Goal: Task Accomplishment & Management: Manage account settings

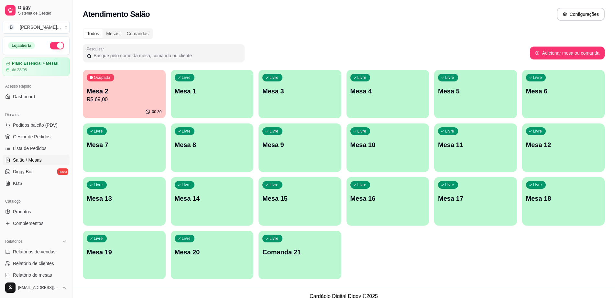
click at [128, 94] on p "Mesa 2" at bounding box center [124, 91] width 75 height 9
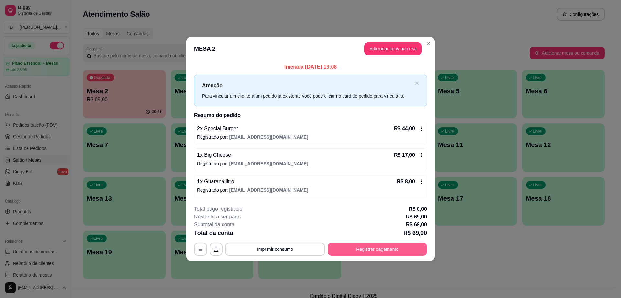
click at [364, 246] on button "Registrar pagamento" at bounding box center [377, 249] width 99 height 13
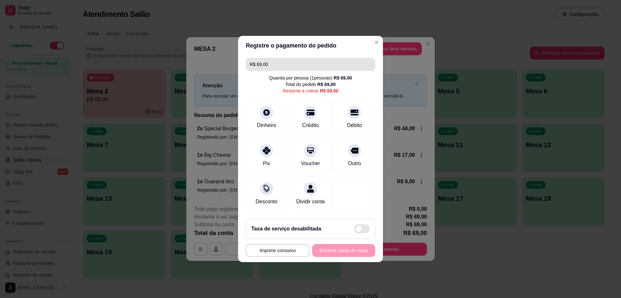
click at [295, 63] on input "R$ 69,00" at bounding box center [311, 64] width 122 height 13
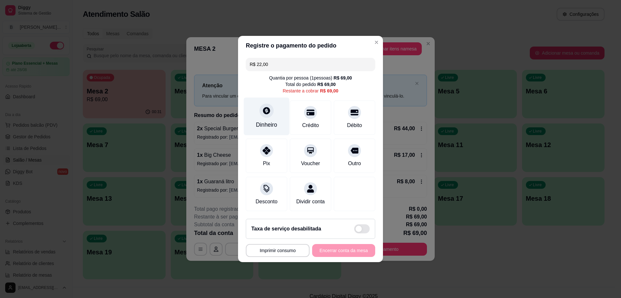
click at [260, 103] on div at bounding box center [266, 110] width 14 height 14
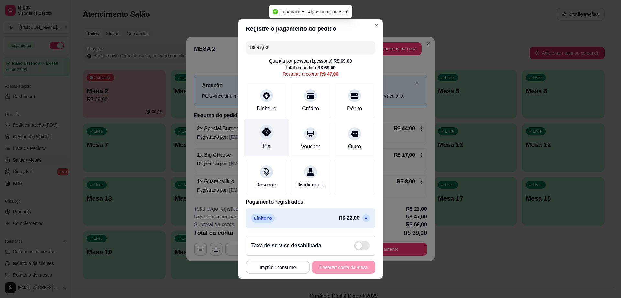
click at [265, 136] on div "Pix" at bounding box center [267, 138] width 46 height 38
type input "R$ 0,00"
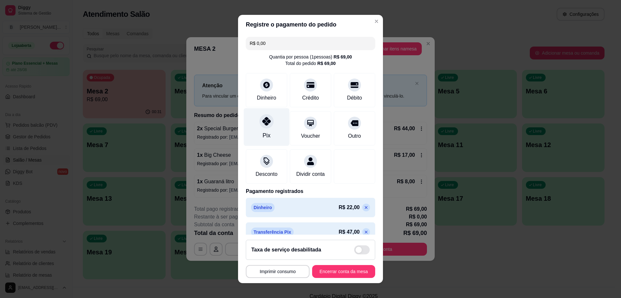
click at [259, 116] on div at bounding box center [266, 121] width 14 height 14
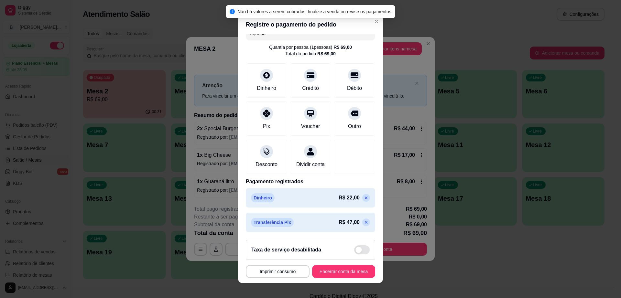
scroll to position [17, 0]
click at [346, 268] on button "Encerrar conta da mesa" at bounding box center [343, 271] width 63 height 13
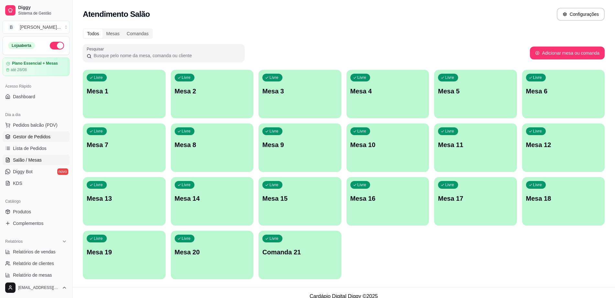
click at [51, 139] on link "Gestor de Pedidos" at bounding box center [36, 137] width 67 height 10
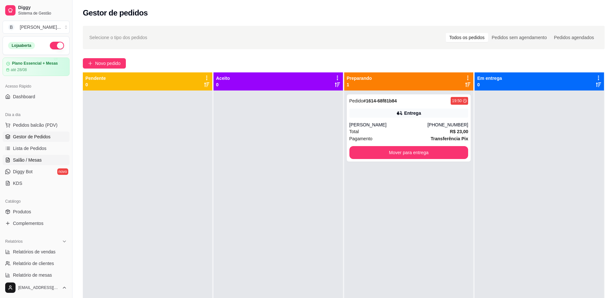
click at [40, 155] on link "Salão / Mesas" at bounding box center [36, 160] width 67 height 10
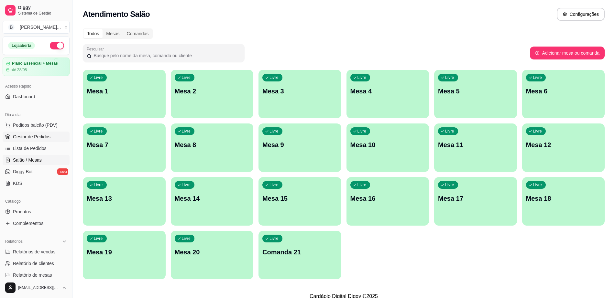
click at [49, 137] on span "Gestor de Pedidos" at bounding box center [32, 137] width 38 height 6
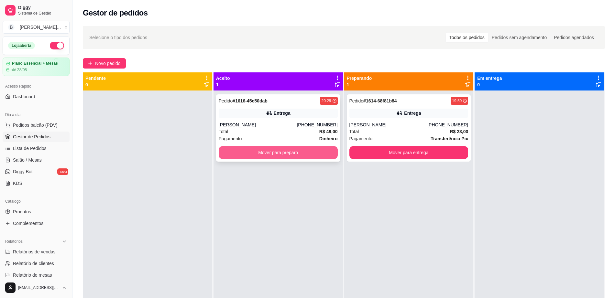
click at [287, 153] on button "Mover para preparo" at bounding box center [278, 152] width 119 height 13
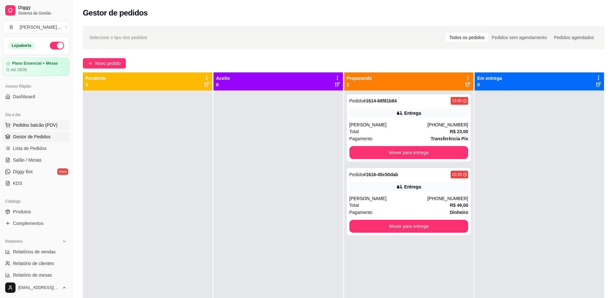
click at [27, 125] on span "Pedidos balcão (PDV)" at bounding box center [35, 125] width 45 height 6
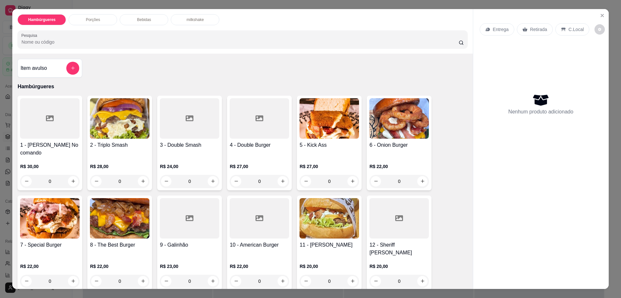
click at [184, 223] on div at bounding box center [190, 218] width 60 height 40
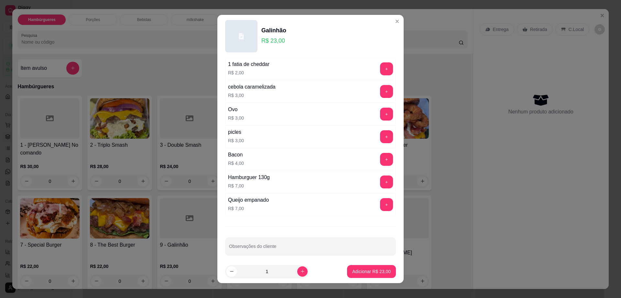
scroll to position [51, 0]
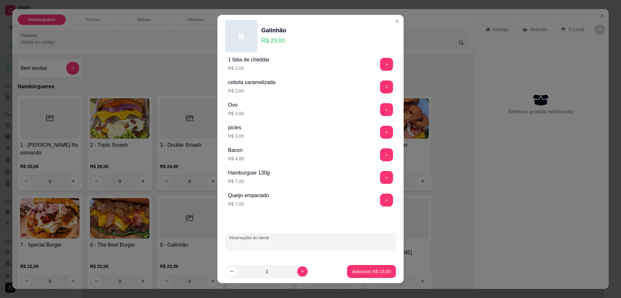
click at [296, 245] on input "Observações do cliente" at bounding box center [310, 244] width 163 height 6
type input "sem bacon"
click at [356, 272] on p "Adicionar R$ 23,00" at bounding box center [371, 271] width 38 height 6
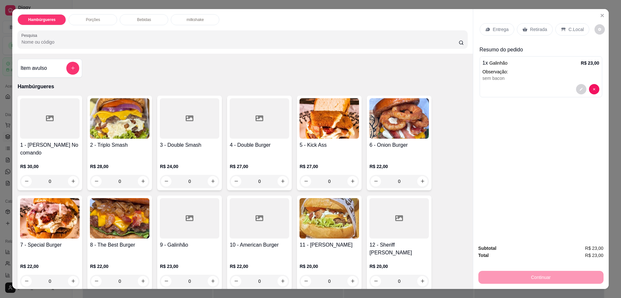
click at [118, 216] on img at bounding box center [120, 218] width 60 height 40
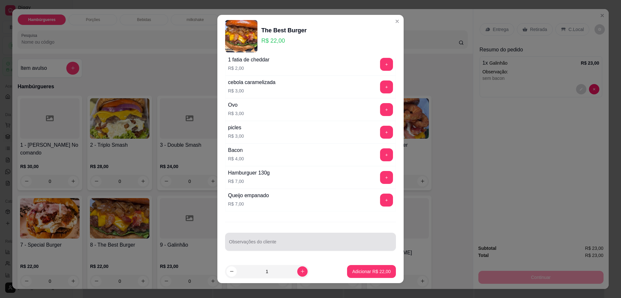
click at [284, 249] on div "Observações do cliente" at bounding box center [310, 242] width 171 height 18
type input "troca bacon por [PERSON_NAME]"
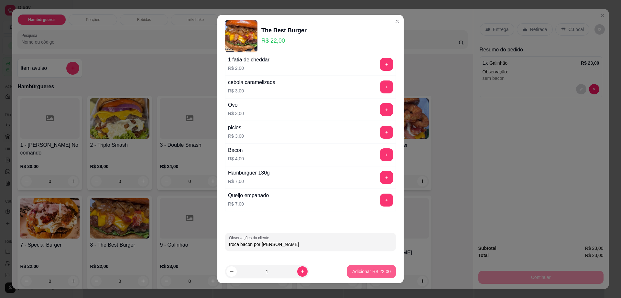
click at [362, 274] on p "Adicionar R$ 22,00" at bounding box center [371, 271] width 38 height 6
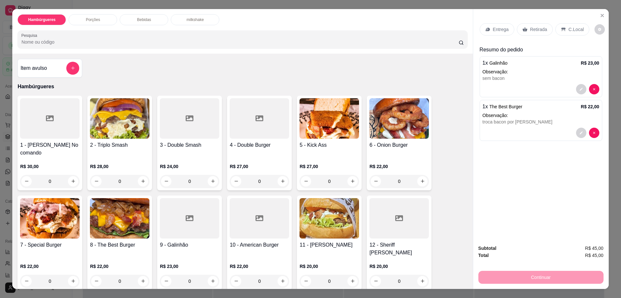
click at [321, 210] on img at bounding box center [329, 218] width 60 height 40
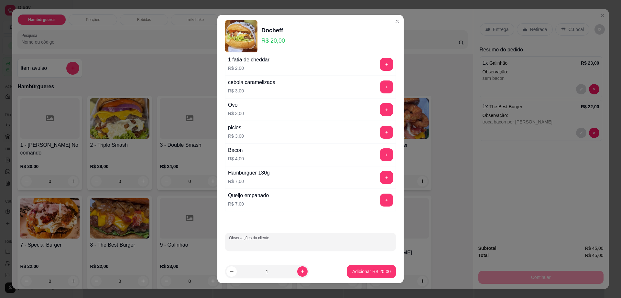
click at [290, 242] on input "Observações do cliente" at bounding box center [310, 244] width 163 height 6
type input "trocar bacon por [PERSON_NAME]"
click at [356, 270] on p "Adicionar R$ 20,00" at bounding box center [371, 271] width 38 height 6
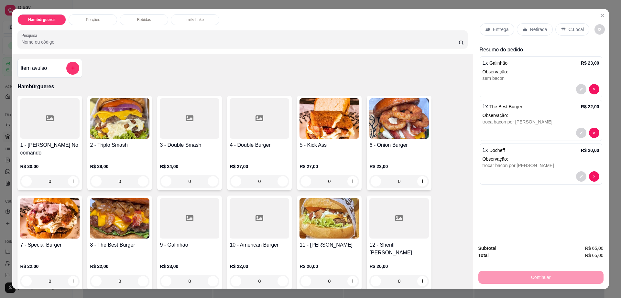
click at [500, 26] on p "Entrega" at bounding box center [501, 29] width 16 height 6
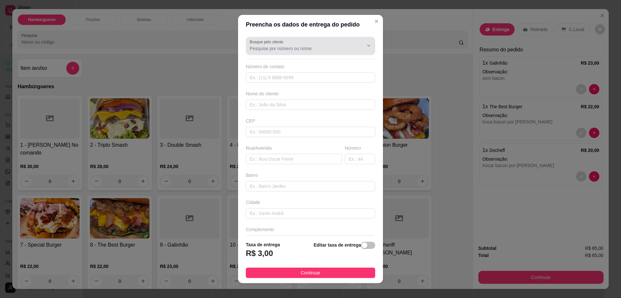
click at [313, 49] on input "Busque pelo cliente" at bounding box center [301, 48] width 103 height 6
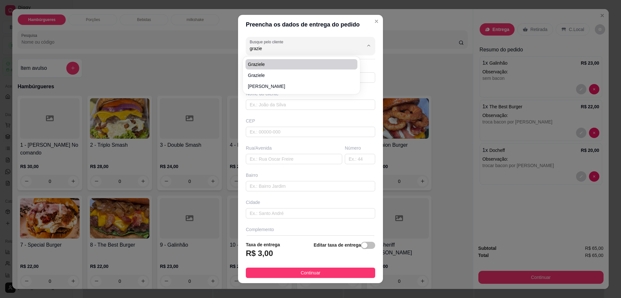
click at [306, 63] on span "graziele" at bounding box center [298, 64] width 100 height 6
type input "graziele"
type input "7791560800"
type input "graziele"
type input "45140000"
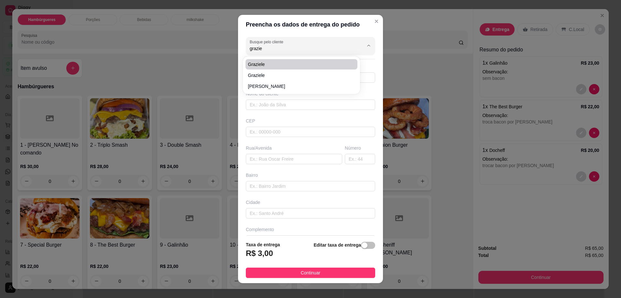
type input "[PERSON_NAME]"
type input "430"
type input "Itambé"
type input "um sobrado bege"
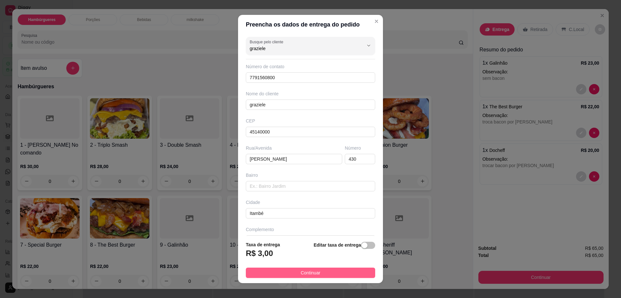
type input "graziele"
click at [316, 270] on button "Continuar" at bounding box center [310, 273] width 129 height 10
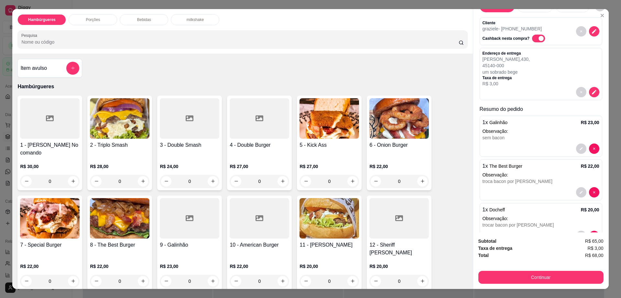
scroll to position [44, 0]
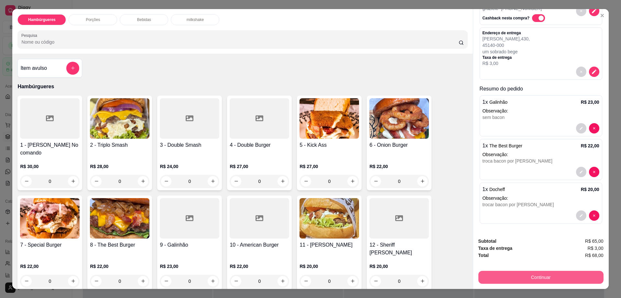
click at [495, 280] on button "Continuar" at bounding box center [540, 277] width 125 height 13
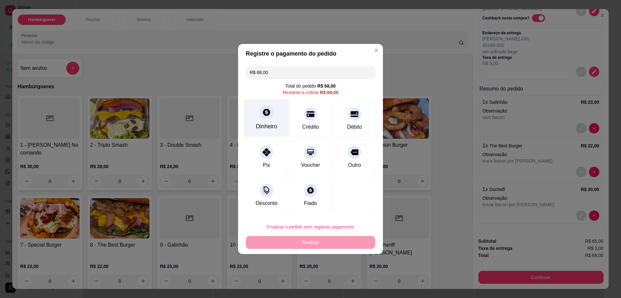
click at [269, 116] on icon at bounding box center [266, 112] width 8 height 8
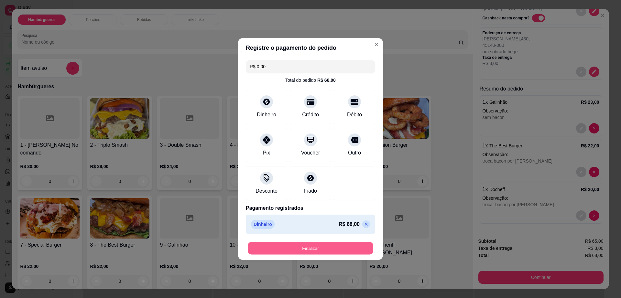
click at [333, 253] on button "Finalizar" at bounding box center [310, 248] width 125 height 13
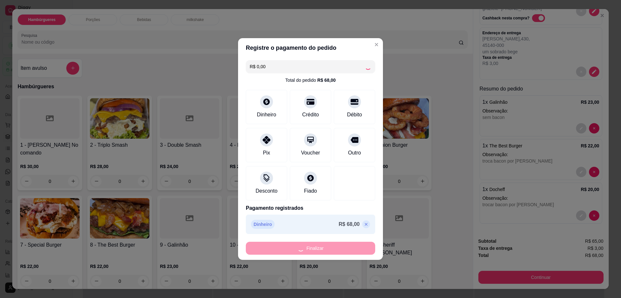
type input "-R$ 68,00"
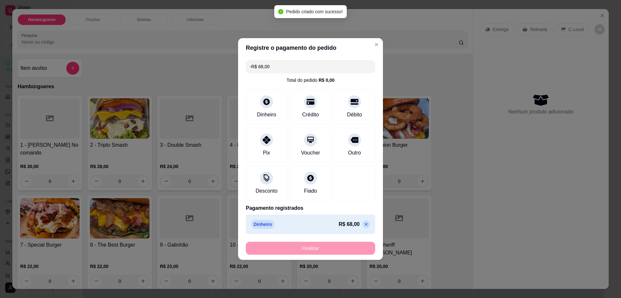
scroll to position [0, 0]
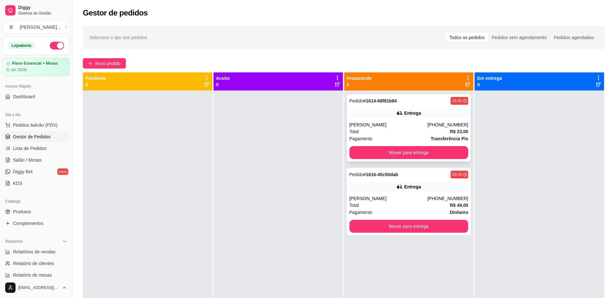
click at [444, 116] on div "Entrega" at bounding box center [408, 113] width 119 height 9
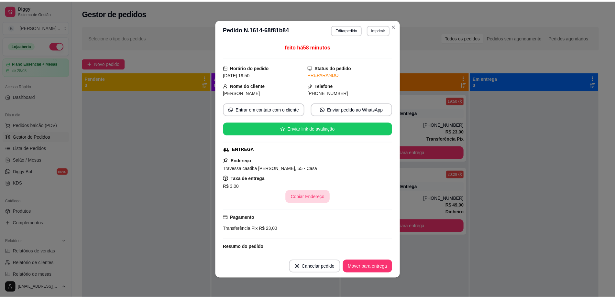
scroll to position [61, 0]
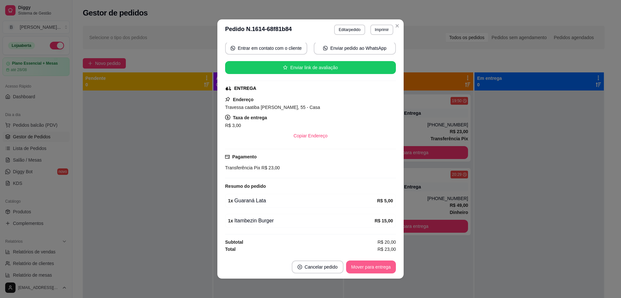
click at [379, 273] on button "Mover para entrega" at bounding box center [371, 267] width 50 height 13
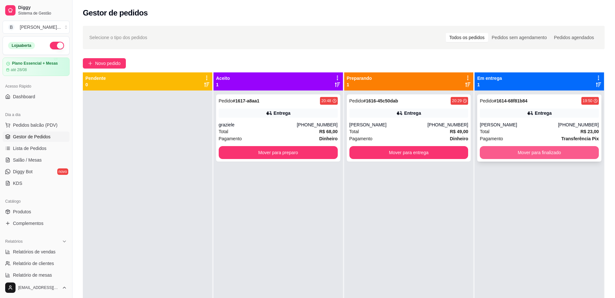
click at [535, 152] on button "Mover para finalizado" at bounding box center [539, 152] width 119 height 13
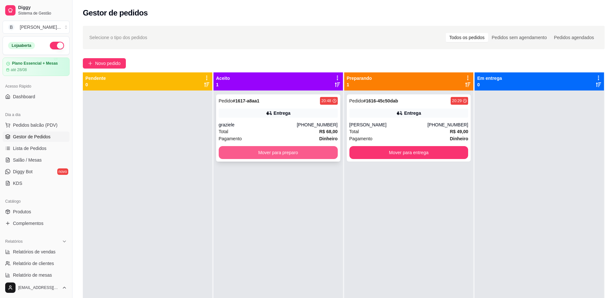
click at [274, 157] on button "Mover para preparo" at bounding box center [278, 152] width 119 height 13
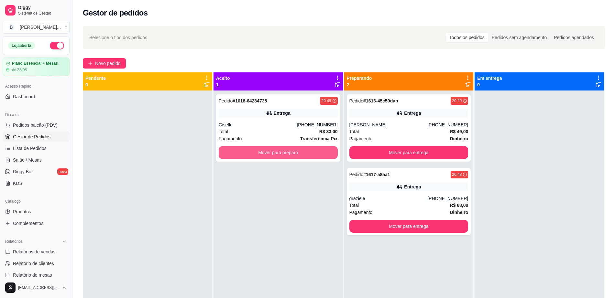
click at [274, 157] on button "Mover para preparo" at bounding box center [278, 152] width 119 height 13
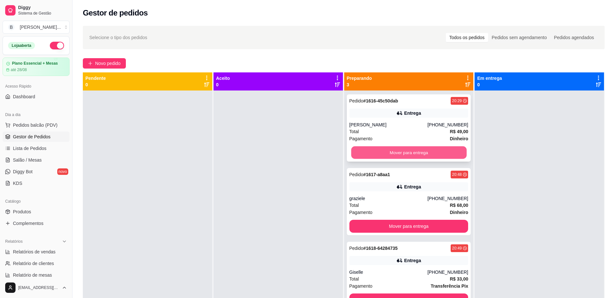
click at [364, 155] on button "Mover para entrega" at bounding box center [408, 152] width 115 height 13
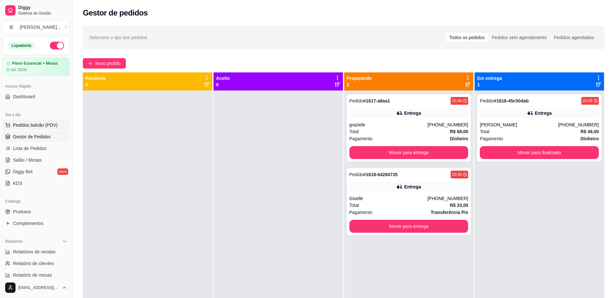
click at [55, 125] on span "Pedidos balcão (PDV)" at bounding box center [35, 125] width 45 height 6
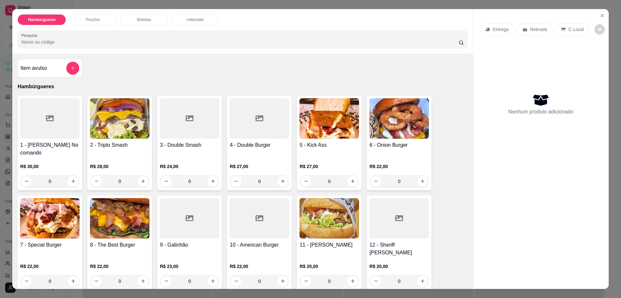
click at [120, 241] on h4 "8 - The Best Burger" at bounding box center [120, 245] width 60 height 8
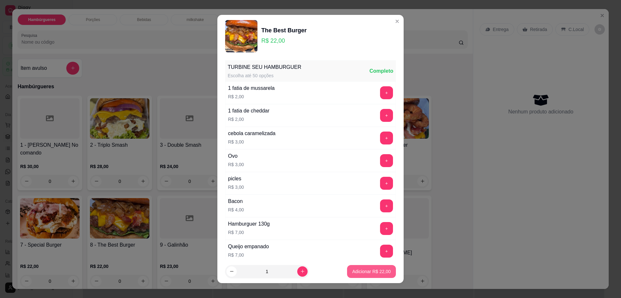
click at [361, 268] on p "Adicionar R$ 22,00" at bounding box center [371, 271] width 38 height 6
type input "1"
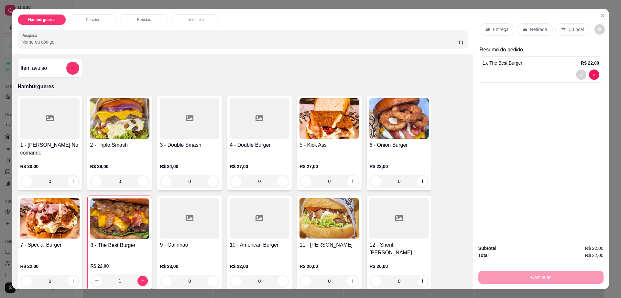
click at [493, 28] on p "Entrega" at bounding box center [501, 29] width 16 height 6
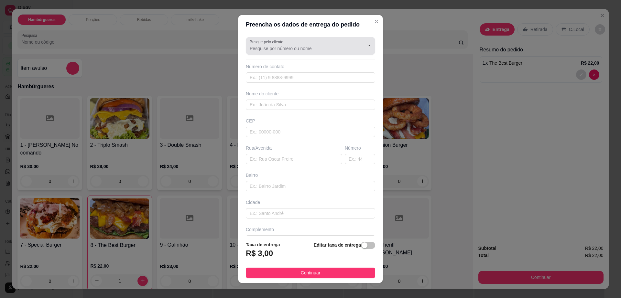
click at [286, 48] on input "Busque pelo cliente" at bounding box center [301, 48] width 103 height 6
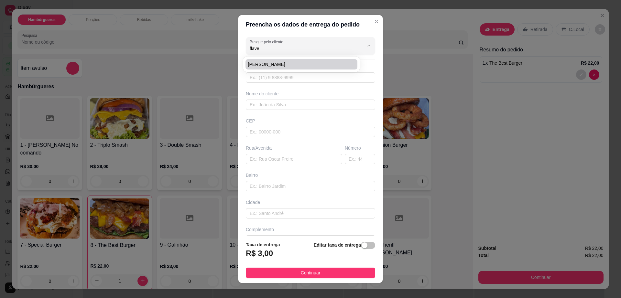
click at [306, 68] on li "[PERSON_NAME]" at bounding box center [301, 64] width 112 height 10
type input "[PERSON_NAME]"
type input "77998146544"
type input "[PERSON_NAME]"
type input "Av Piauí"
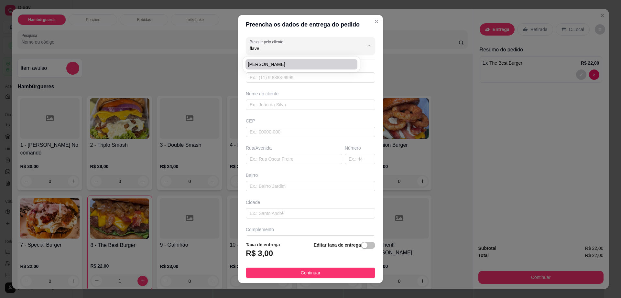
type input "403"
type input "[PERSON_NAME]"
type input "Itambe Ba"
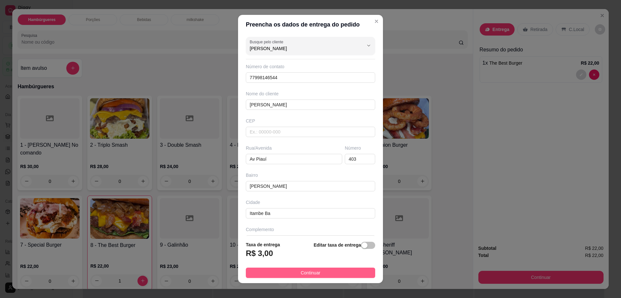
type input "[PERSON_NAME]"
click at [307, 270] on span "Continuar" at bounding box center [311, 272] width 20 height 7
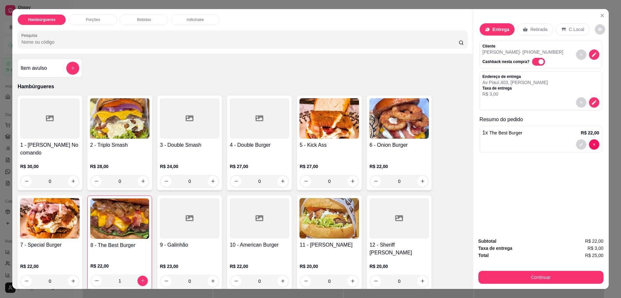
click at [393, 211] on div "1 - [PERSON_NAME] No comando R$ 30,00 0 2 - Triplo Smash R$ 28,00 0 3 - Double …" at bounding box center [242, 243] width 450 height 295
click at [525, 284] on div "Subtotal R$ 22,00 Taxa de entrega R$ 3,00 Total R$ 25,00 Continuar" at bounding box center [541, 261] width 136 height 57
click at [490, 280] on button "Continuar" at bounding box center [540, 277] width 121 height 13
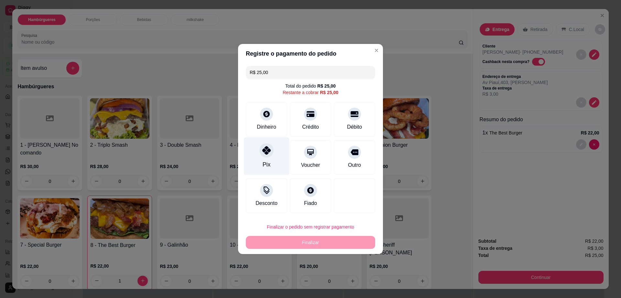
click at [256, 150] on div "Pix" at bounding box center [267, 156] width 46 height 38
type input "R$ 0,00"
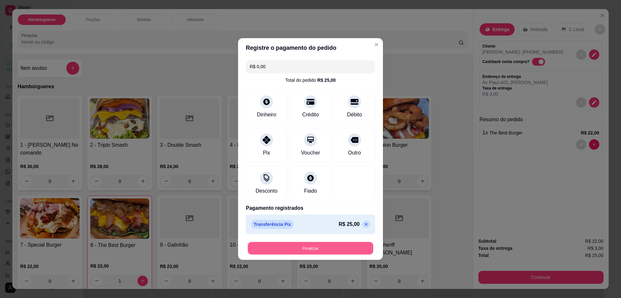
click at [296, 250] on button "Finalizar" at bounding box center [310, 248] width 125 height 13
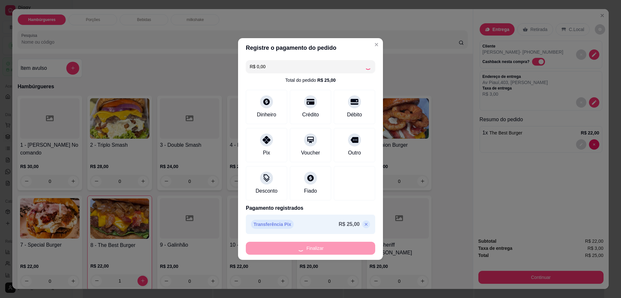
type input "0"
type input "-R$ 25,00"
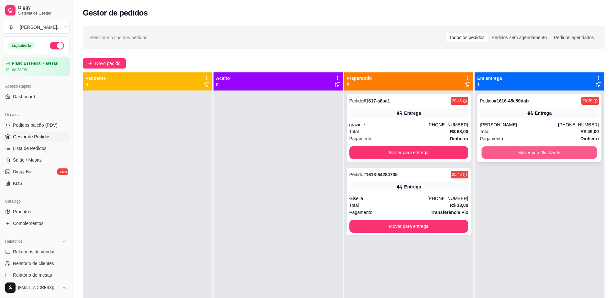
click at [490, 153] on button "Mover para finalizado" at bounding box center [539, 152] width 115 height 13
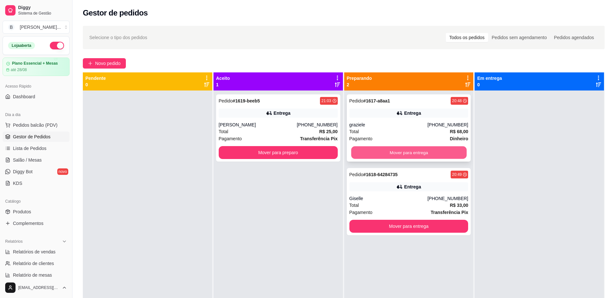
click at [377, 147] on button "Mover para entrega" at bounding box center [408, 152] width 115 height 13
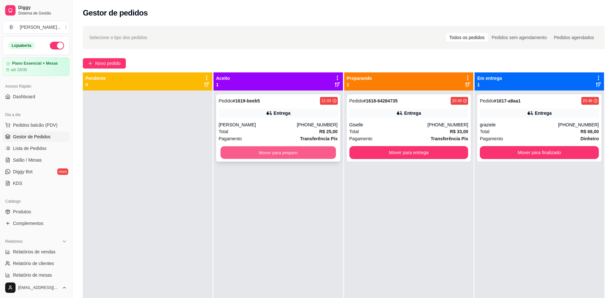
click at [247, 153] on button "Mover para preparo" at bounding box center [277, 152] width 115 height 13
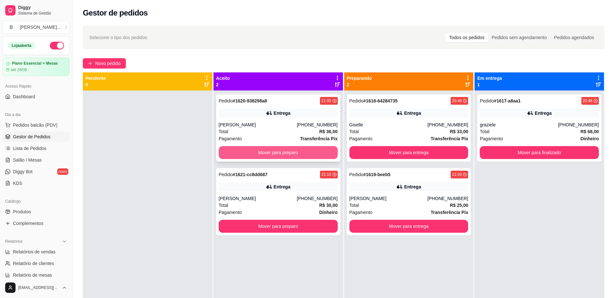
click at [292, 151] on button "Mover para preparo" at bounding box center [278, 152] width 119 height 13
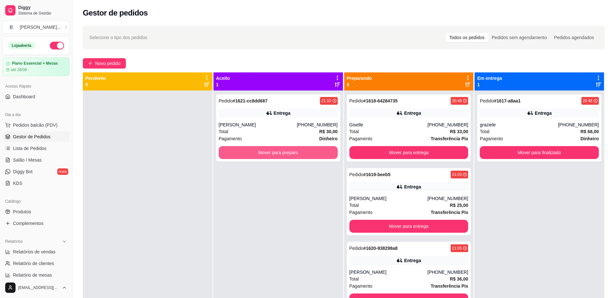
click at [292, 151] on button "Mover para preparo" at bounding box center [278, 152] width 119 height 13
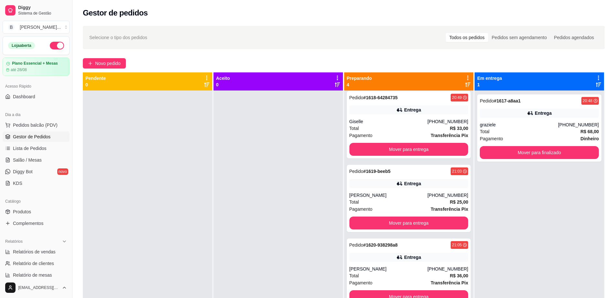
scroll to position [3, 0]
click at [477, 209] on div "Pedido # 1617-a8aa1 20:48 Entrega graziele [PHONE_NUMBER] Total R$ 68,00 Pagame…" at bounding box center [538, 240] width 129 height 298
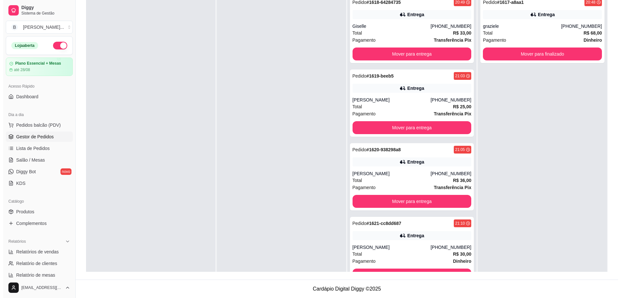
scroll to position [0, 0]
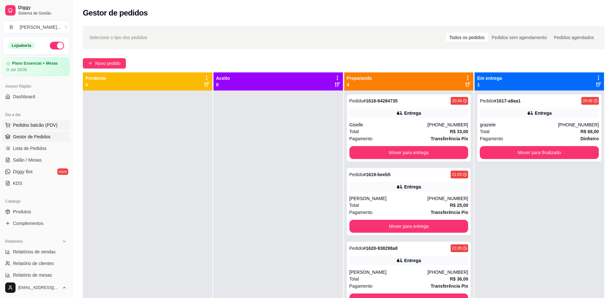
click at [17, 123] on span "Pedidos balcão (PDV)" at bounding box center [35, 125] width 45 height 6
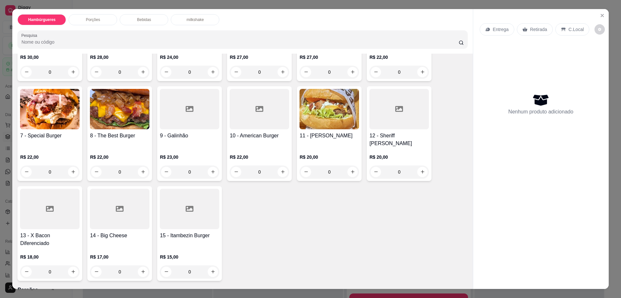
scroll to position [121, 0]
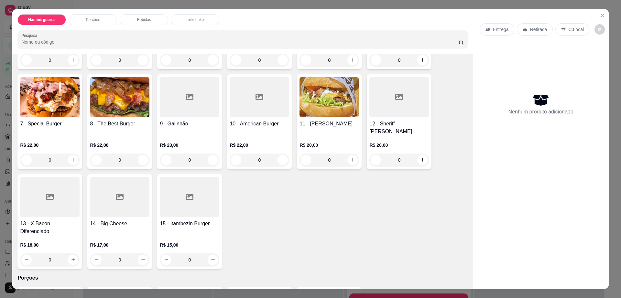
click at [176, 177] on div at bounding box center [190, 197] width 60 height 40
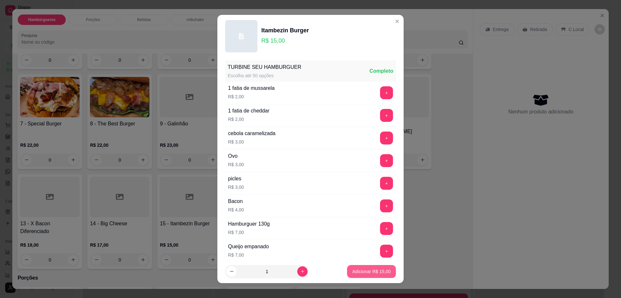
click at [352, 268] on p "Adicionar R$ 15,00" at bounding box center [371, 271] width 38 height 6
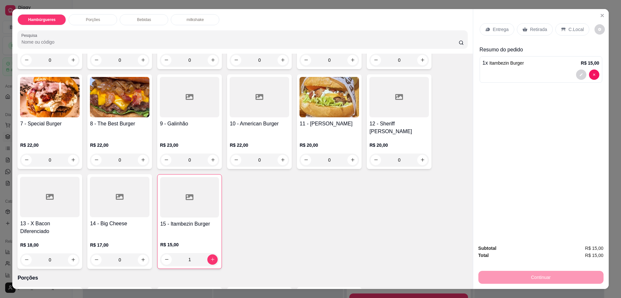
click at [530, 29] on p "Retirada" at bounding box center [538, 29] width 17 height 6
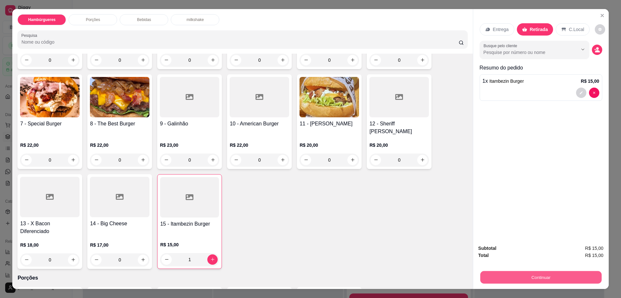
click at [492, 273] on button "Continuar" at bounding box center [540, 277] width 121 height 13
click at [488, 271] on div "Continuar" at bounding box center [540, 276] width 125 height 15
click at [521, 279] on button "Continuar" at bounding box center [540, 277] width 125 height 13
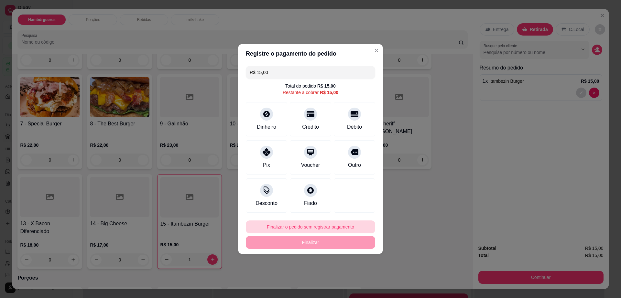
click at [335, 230] on button "Finalizar o pedido sem registrar pagamento" at bounding box center [310, 227] width 129 height 13
click at [344, 280] on button "Confirmar" at bounding box center [350, 280] width 23 height 10
type input "0"
type input "R$ 0,00"
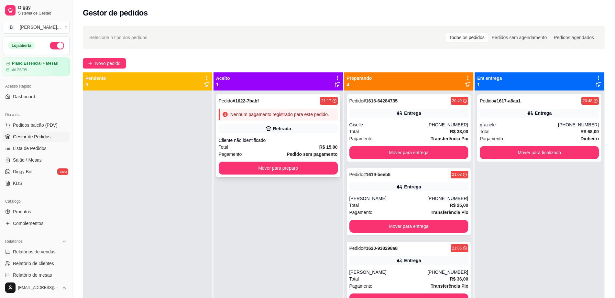
click at [262, 125] on div "Retirada" at bounding box center [278, 128] width 119 height 9
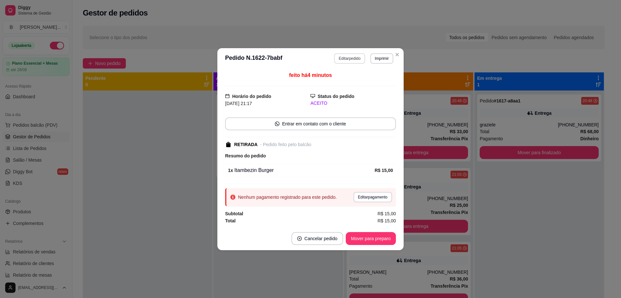
click at [350, 56] on button "Editar pedido" at bounding box center [349, 58] width 31 height 10
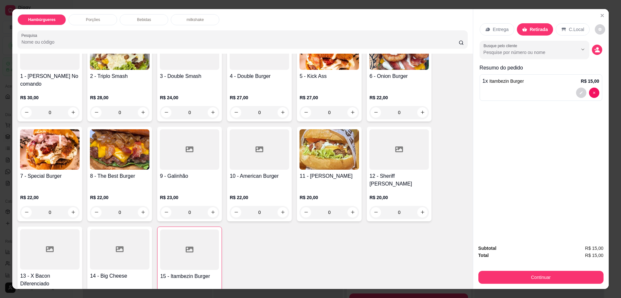
scroll to position [121, 0]
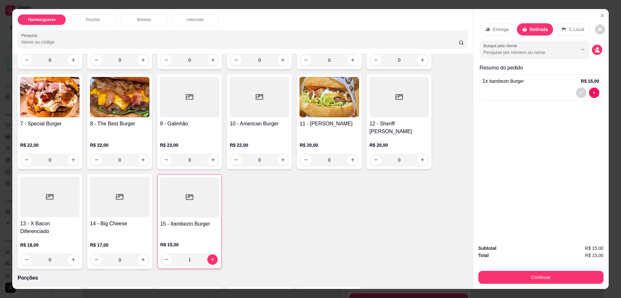
click at [390, 93] on div at bounding box center [399, 97] width 60 height 40
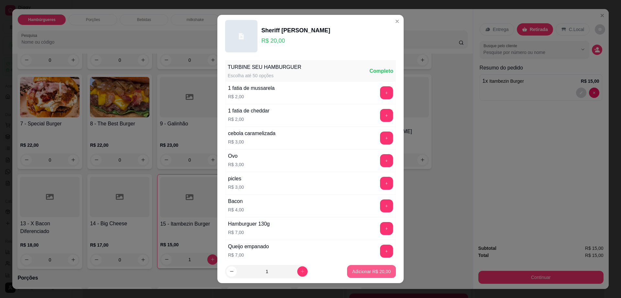
click at [371, 271] on p "Adicionar R$ 20,00" at bounding box center [371, 271] width 38 height 6
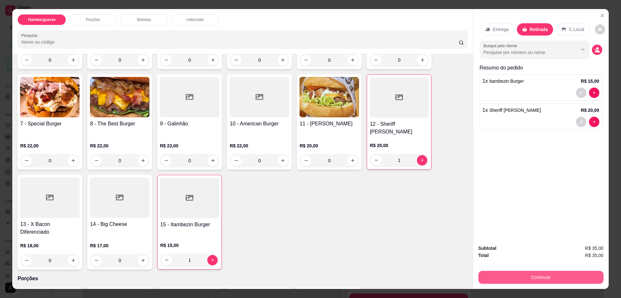
click at [528, 279] on button "Continuar" at bounding box center [540, 277] width 125 height 13
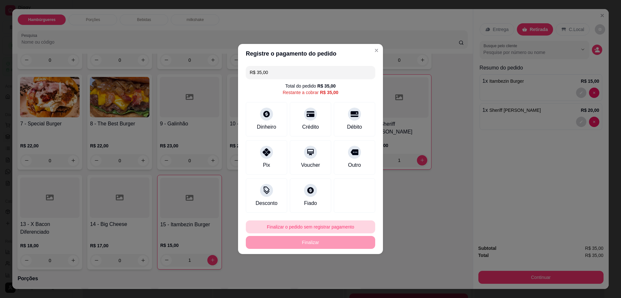
click at [329, 224] on button "Finalizar o pedido sem registrar pagamento" at bounding box center [310, 227] width 129 height 13
click at [355, 277] on button "Confirmar" at bounding box center [352, 281] width 24 height 10
type input "0"
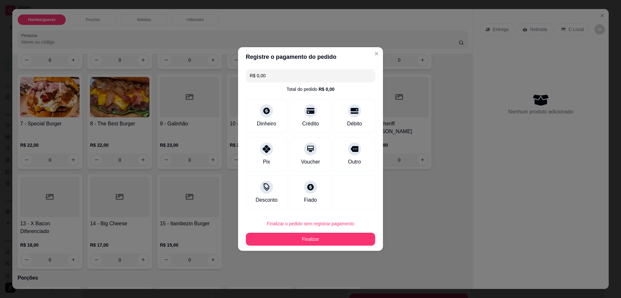
type input "R$ 0,00"
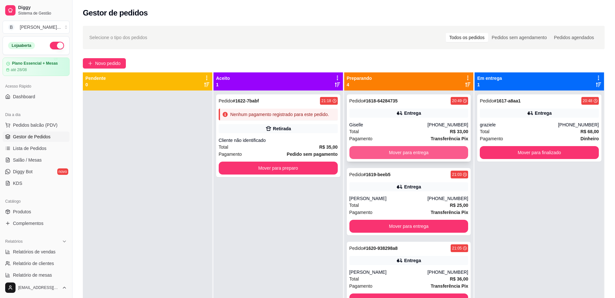
click at [367, 146] on button "Mover para entrega" at bounding box center [408, 152] width 119 height 13
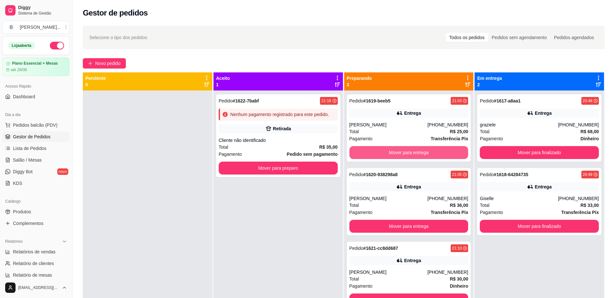
click at [367, 146] on button "Mover para entrega" at bounding box center [408, 152] width 119 height 13
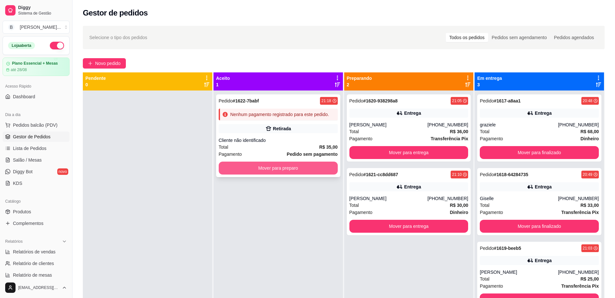
click at [310, 169] on button "Mover para preparo" at bounding box center [278, 168] width 119 height 13
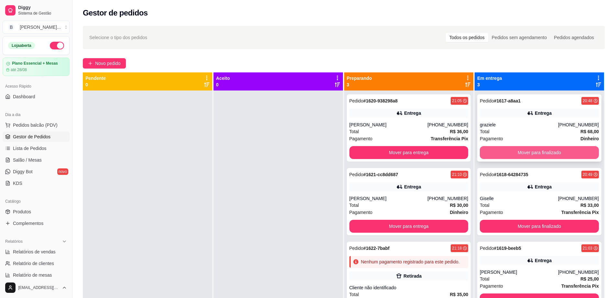
click at [548, 156] on button "Mover para finalizado" at bounding box center [539, 152] width 119 height 13
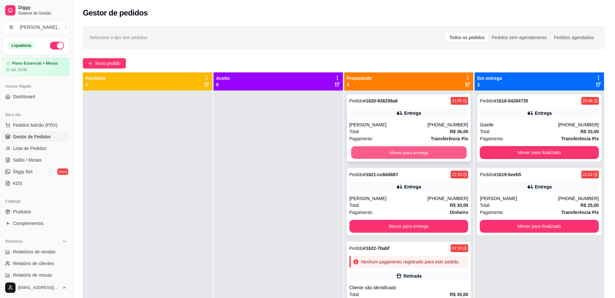
click at [434, 150] on button "Mover para entrega" at bounding box center [408, 152] width 115 height 13
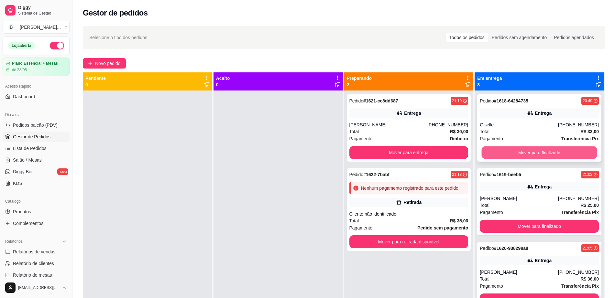
click at [519, 151] on button "Mover para finalizado" at bounding box center [539, 152] width 115 height 13
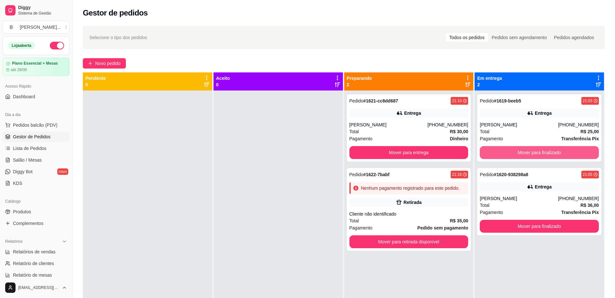
click at [519, 151] on button "Mover para finalizado" at bounding box center [539, 152] width 119 height 13
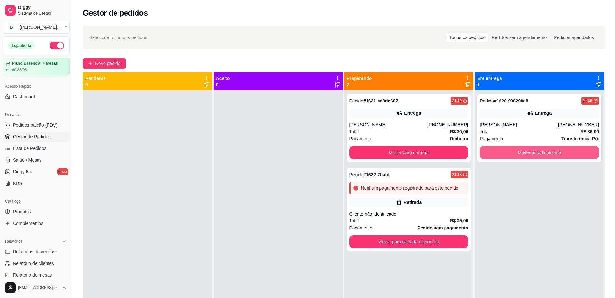
click at [519, 151] on button "Mover para finalizado" at bounding box center [539, 152] width 119 height 13
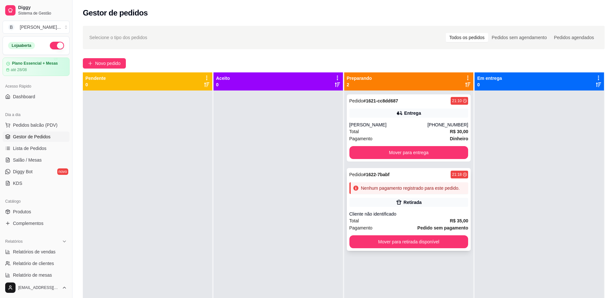
click at [398, 206] on div "Retirada" at bounding box center [408, 202] width 119 height 9
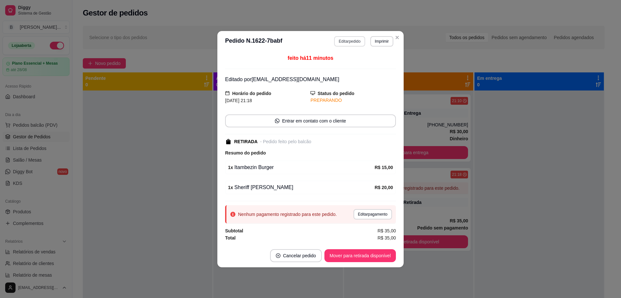
click at [349, 43] on button "Editar pedido" at bounding box center [349, 41] width 31 height 10
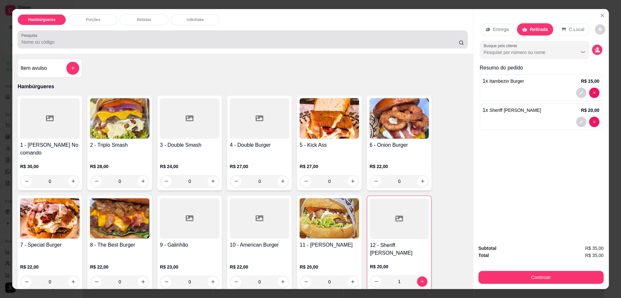
click at [351, 44] on input "Pesquisa" at bounding box center [239, 42] width 437 height 6
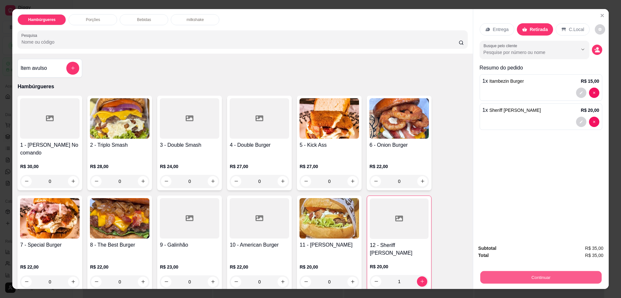
click at [548, 278] on button "Continuar" at bounding box center [540, 277] width 121 height 13
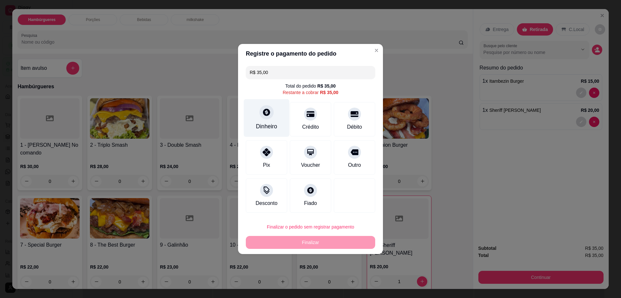
click at [265, 130] on div "Dinheiro" at bounding box center [266, 126] width 21 height 8
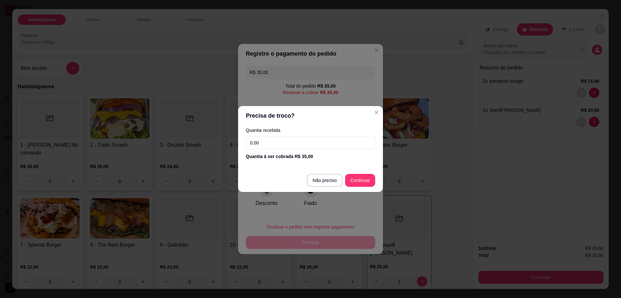
click at [283, 147] on input "0,00" at bounding box center [310, 142] width 129 height 13
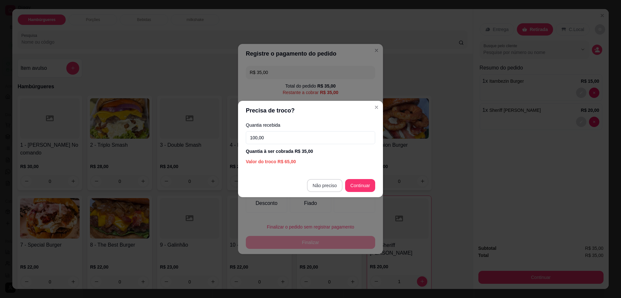
type input "100,00"
type input "R$ 0,00"
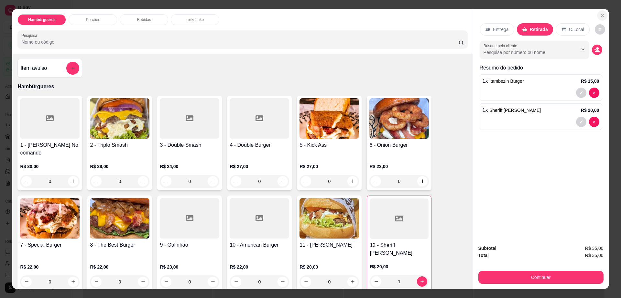
click at [597, 12] on button "Close" at bounding box center [602, 15] width 10 height 10
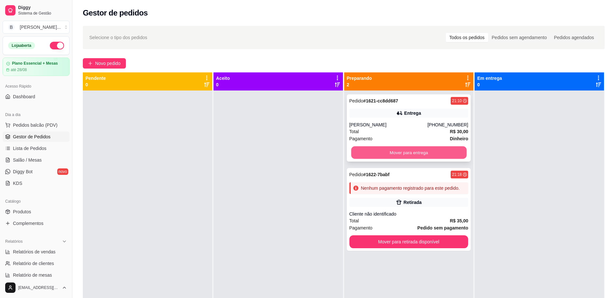
click at [371, 149] on button "Mover para entrega" at bounding box center [408, 152] width 115 height 13
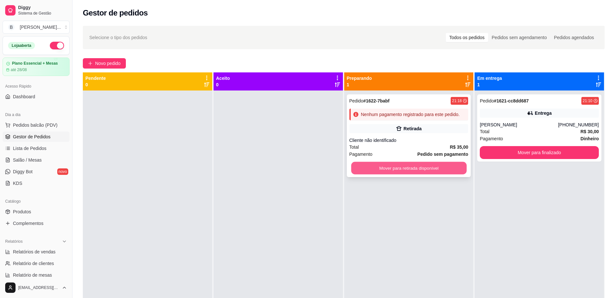
click at [373, 174] on button "Mover para retirada disponível" at bounding box center [408, 168] width 115 height 13
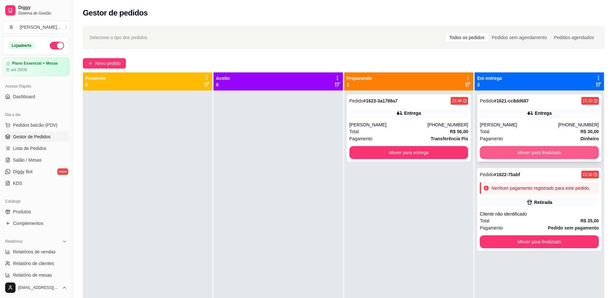
click at [533, 155] on button "Mover para finalizado" at bounding box center [539, 152] width 119 height 13
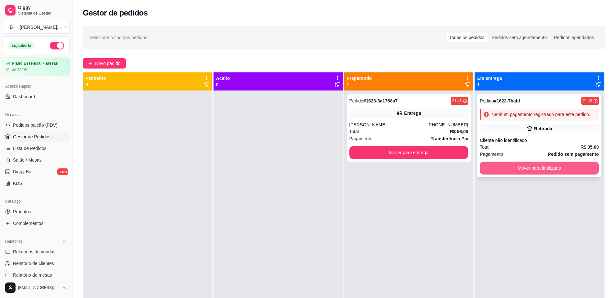
click at [533, 168] on button "Mover para finalizado" at bounding box center [539, 168] width 119 height 13
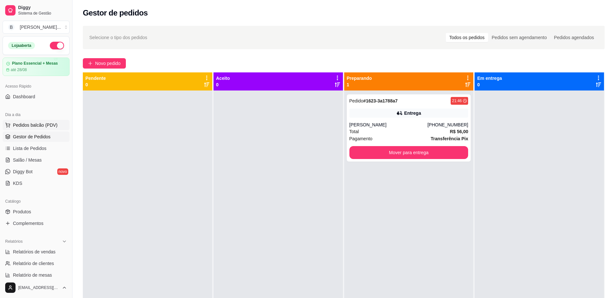
click at [56, 126] on button "Pedidos balcão (PDV)" at bounding box center [36, 125] width 67 height 10
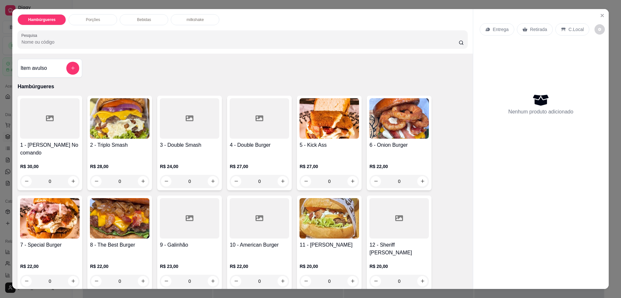
click at [142, 19] on p "Bebidas" at bounding box center [144, 19] width 14 height 5
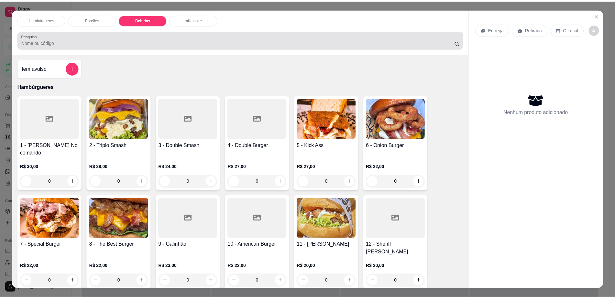
scroll to position [12, 0]
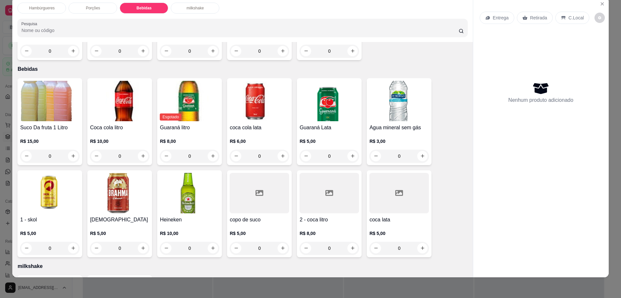
click at [116, 230] on p "R$ 5,00" at bounding box center [120, 233] width 60 height 6
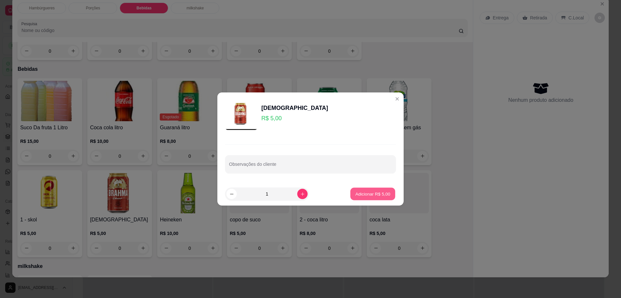
click at [379, 197] on p "Adicionar R$ 5,00" at bounding box center [372, 194] width 35 height 6
type input "1"
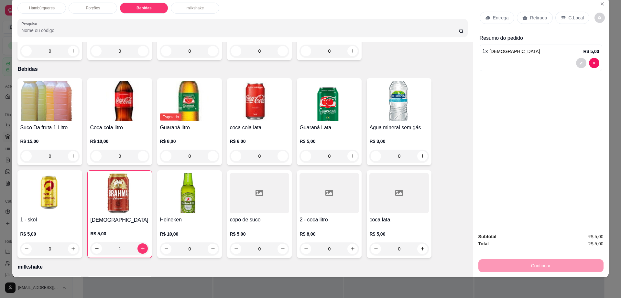
click at [249, 173] on div at bounding box center [260, 193] width 60 height 40
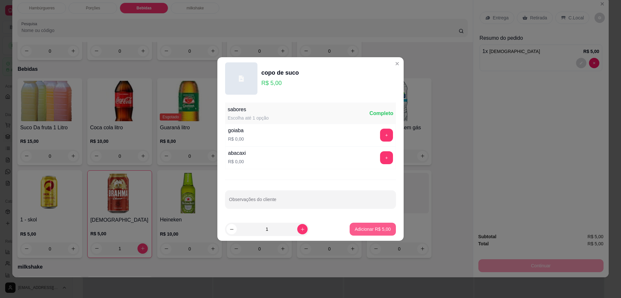
click at [372, 226] on p "Adicionar R$ 5,00" at bounding box center [373, 229] width 36 height 6
type input "1"
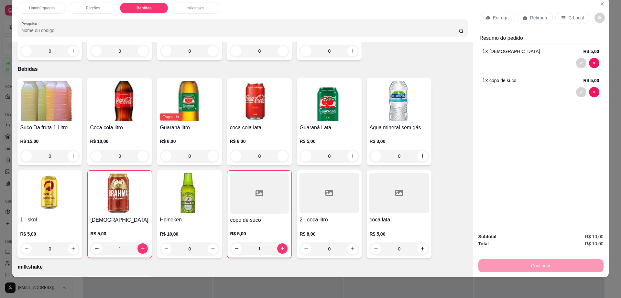
click at [526, 14] on div "Retirada" at bounding box center [535, 18] width 36 height 12
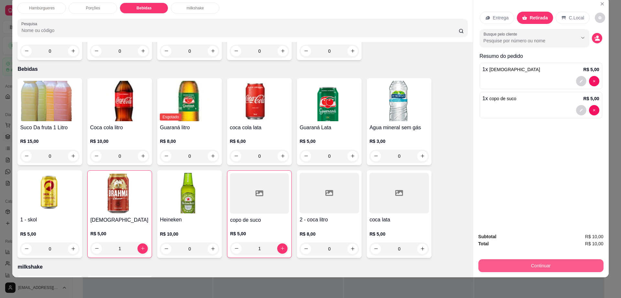
click at [509, 262] on button "Continuar" at bounding box center [540, 265] width 125 height 13
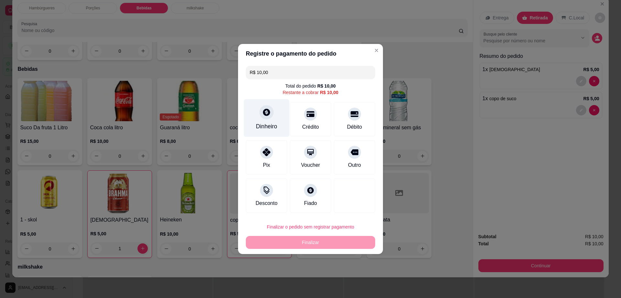
click at [266, 123] on div "Dinheiro" at bounding box center [266, 126] width 21 height 8
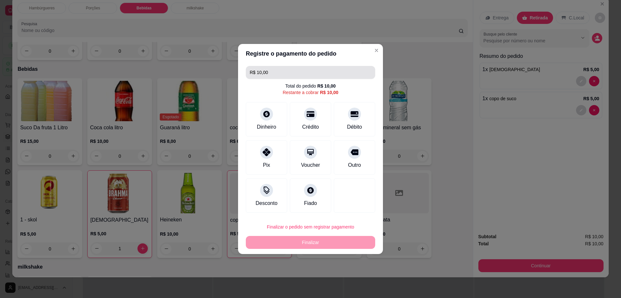
click at [299, 74] on input "R$ 10,00" at bounding box center [311, 72] width 122 height 13
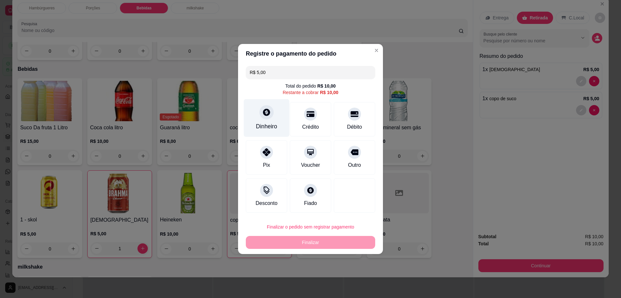
type input "R$ 5,00"
click at [268, 122] on div "Dinheiro" at bounding box center [267, 118] width 46 height 38
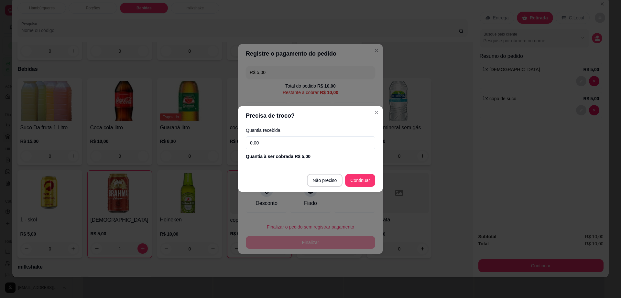
click at [270, 141] on input "0,00" at bounding box center [310, 142] width 129 height 13
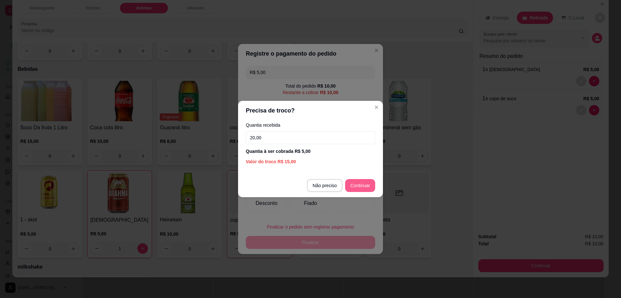
type input "20,00"
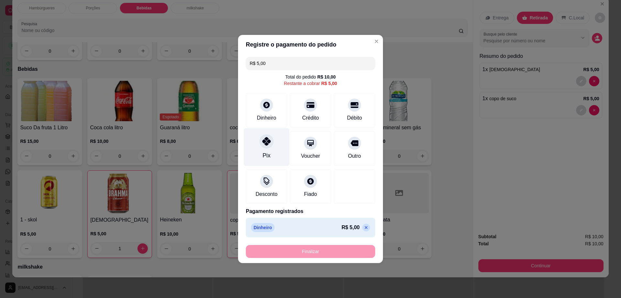
click at [258, 149] on div "Pix" at bounding box center [267, 147] width 46 height 38
type input "R$ 0,00"
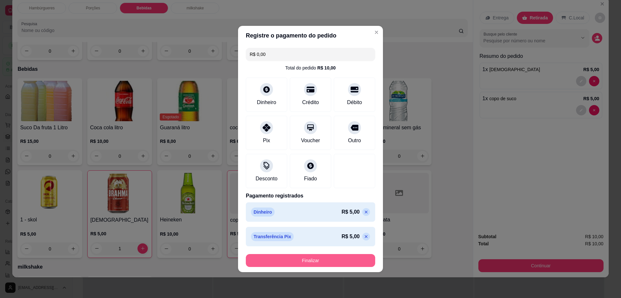
click at [318, 261] on button "Finalizar" at bounding box center [310, 260] width 129 height 13
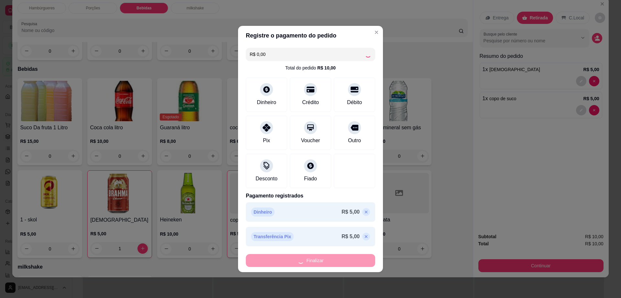
type input "0"
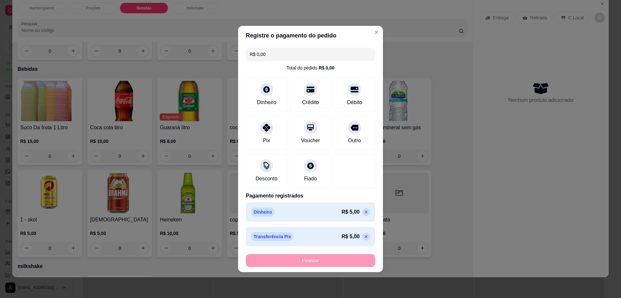
type input "-R$ 10,00"
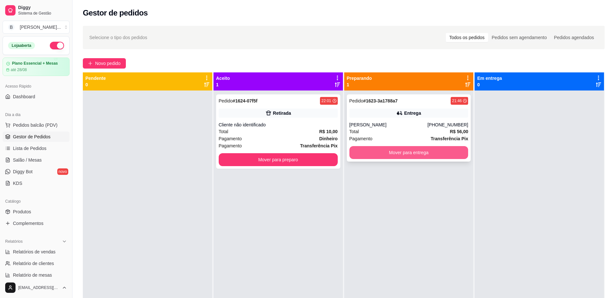
click at [404, 152] on button "Mover para entrega" at bounding box center [408, 152] width 119 height 13
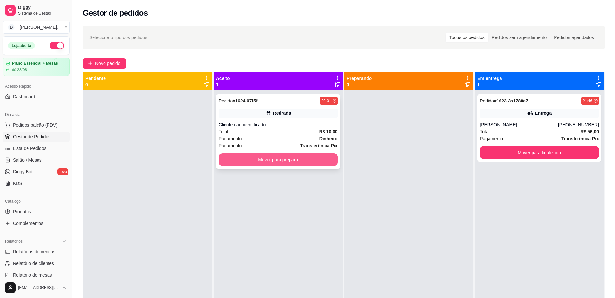
click at [314, 159] on button "Mover para preparo" at bounding box center [278, 159] width 119 height 13
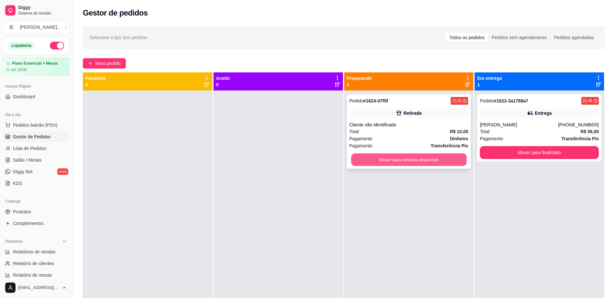
click at [411, 156] on button "Mover para retirada disponível" at bounding box center [408, 160] width 115 height 13
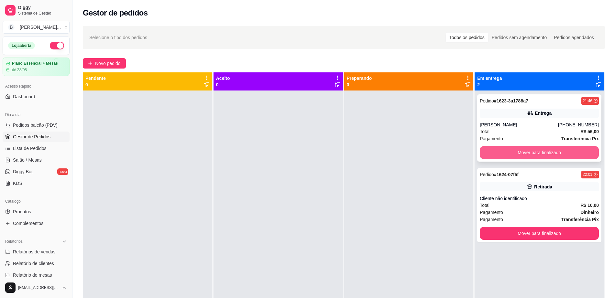
click at [507, 153] on button "Mover para finalizado" at bounding box center [539, 152] width 119 height 13
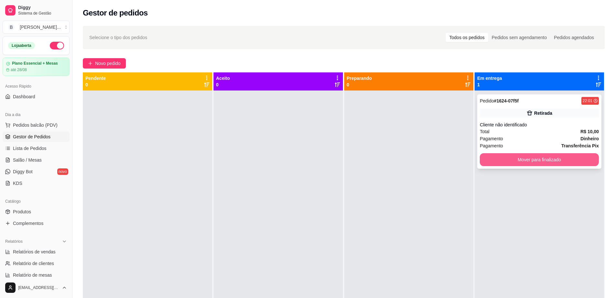
click at [507, 158] on button "Mover para finalizado" at bounding box center [539, 159] width 119 height 13
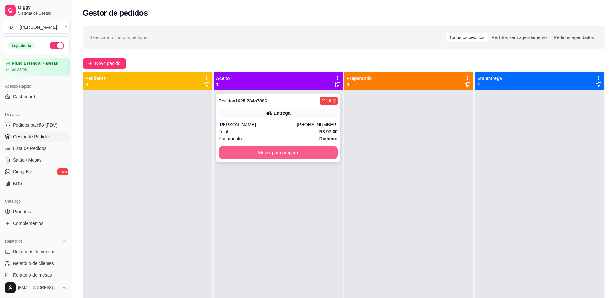
click at [285, 150] on button "Mover para preparo" at bounding box center [278, 152] width 119 height 13
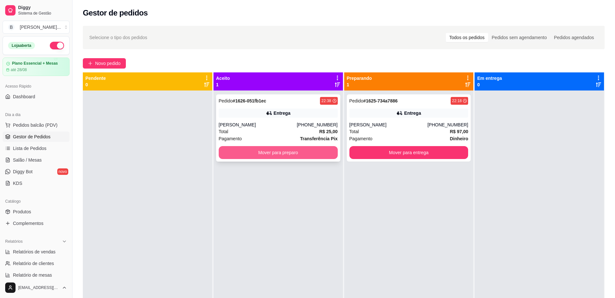
click at [258, 155] on button "Mover para preparo" at bounding box center [278, 152] width 119 height 13
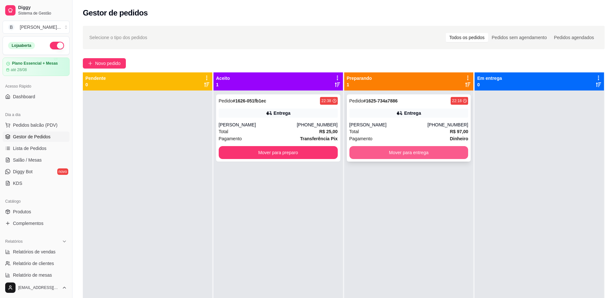
click at [390, 151] on button "Mover para entrega" at bounding box center [408, 152] width 119 height 13
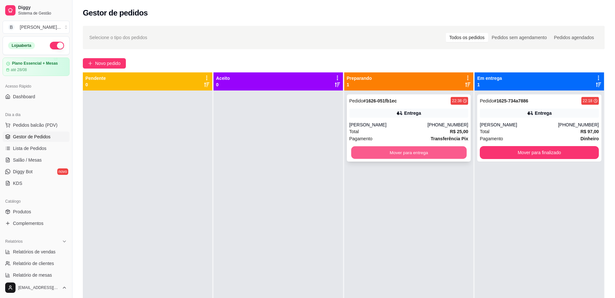
click at [392, 155] on button "Mover para entrega" at bounding box center [408, 152] width 115 height 13
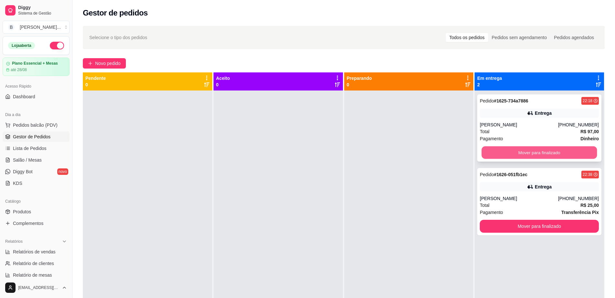
click at [525, 158] on button "Mover para finalizado" at bounding box center [539, 152] width 115 height 13
click at [526, 154] on button "Mover para finalizado" at bounding box center [539, 152] width 115 height 13
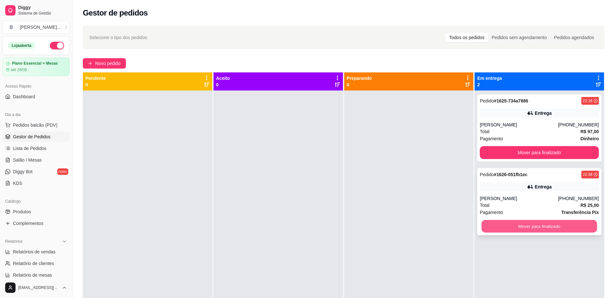
click at [516, 227] on button "Mover para finalizado" at bounding box center [539, 226] width 115 height 13
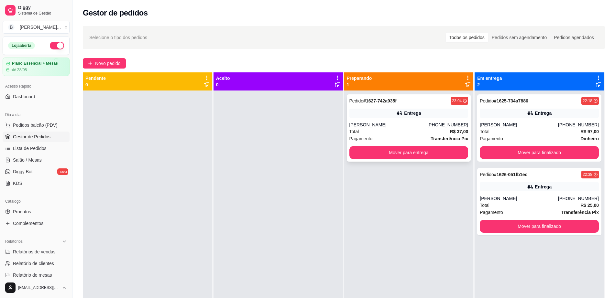
click at [397, 159] on div "Pedido # 1627-742a935f 23:04 Entrega [PERSON_NAME] [PHONE_NUMBER] Total R$ 37,0…" at bounding box center [409, 127] width 124 height 67
click at [408, 153] on button "Mover para entrega" at bounding box center [408, 152] width 119 height 13
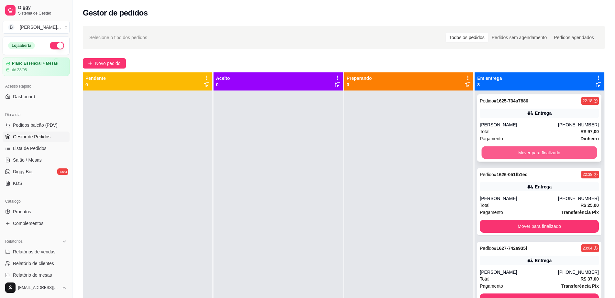
click at [548, 158] on button "Mover para finalizado" at bounding box center [539, 152] width 115 height 13
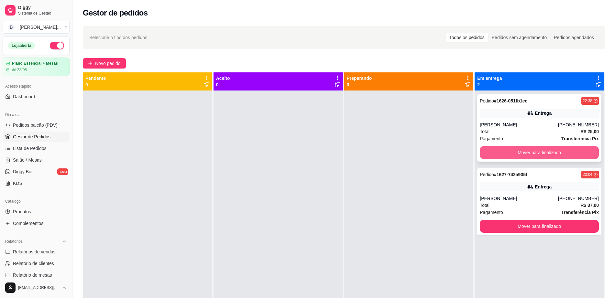
click at [551, 148] on button "Mover para finalizado" at bounding box center [539, 152] width 119 height 13
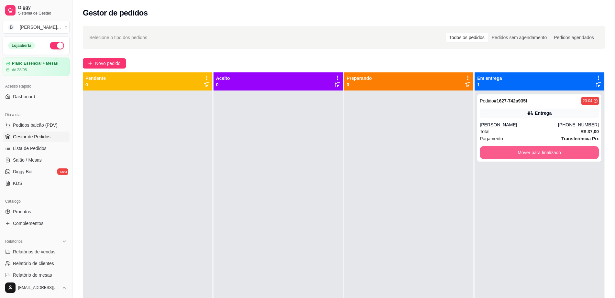
click at [551, 148] on button "Mover para finalizado" at bounding box center [539, 152] width 119 height 13
